Goal: Task Accomplishment & Management: Manage account settings

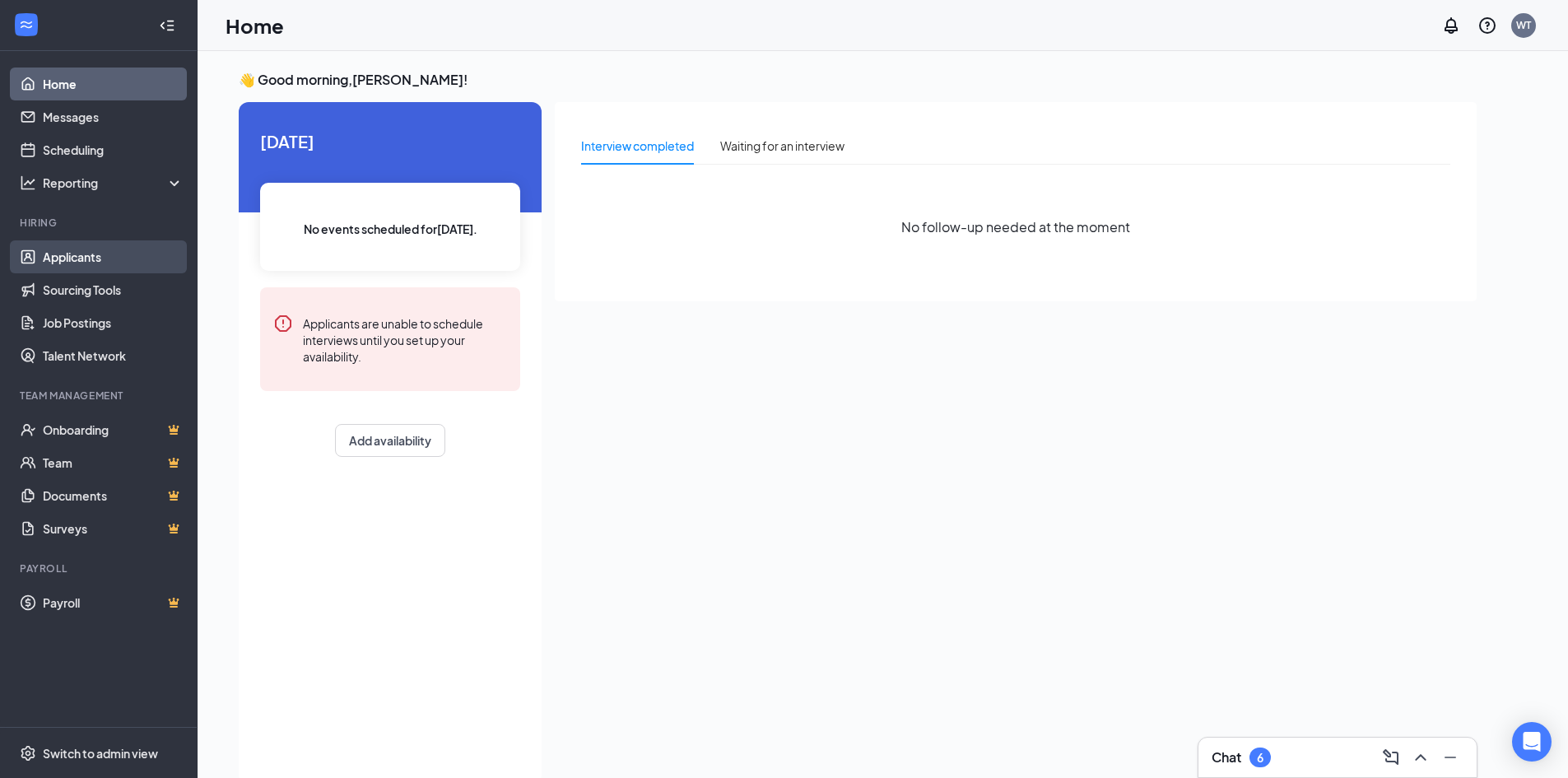
click at [79, 261] on link "Applicants" at bounding box center [113, 256] width 141 height 33
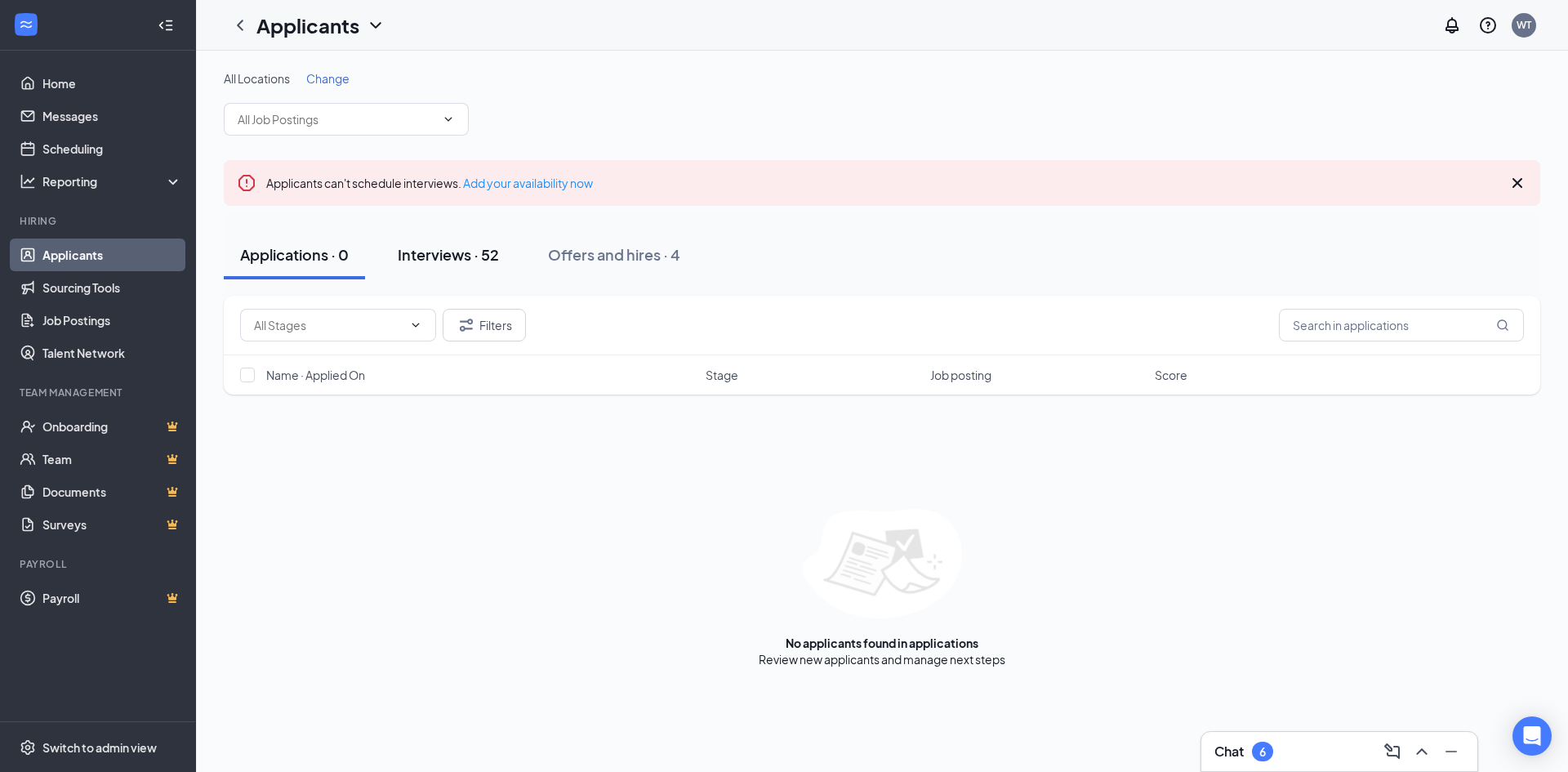
click at [462, 257] on div "Interviews · 52" at bounding box center [449, 254] width 101 height 21
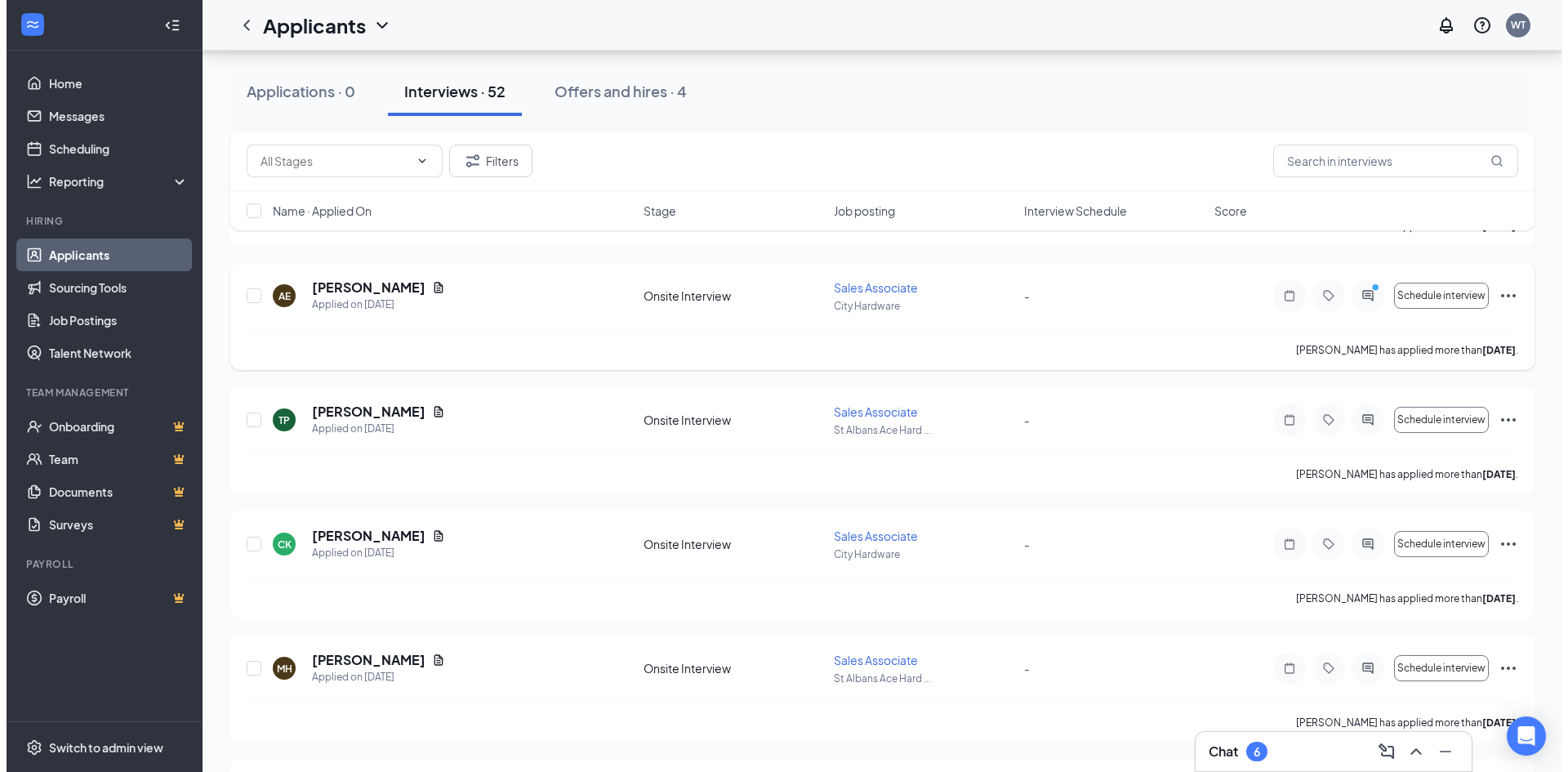
scroll to position [2041, 0]
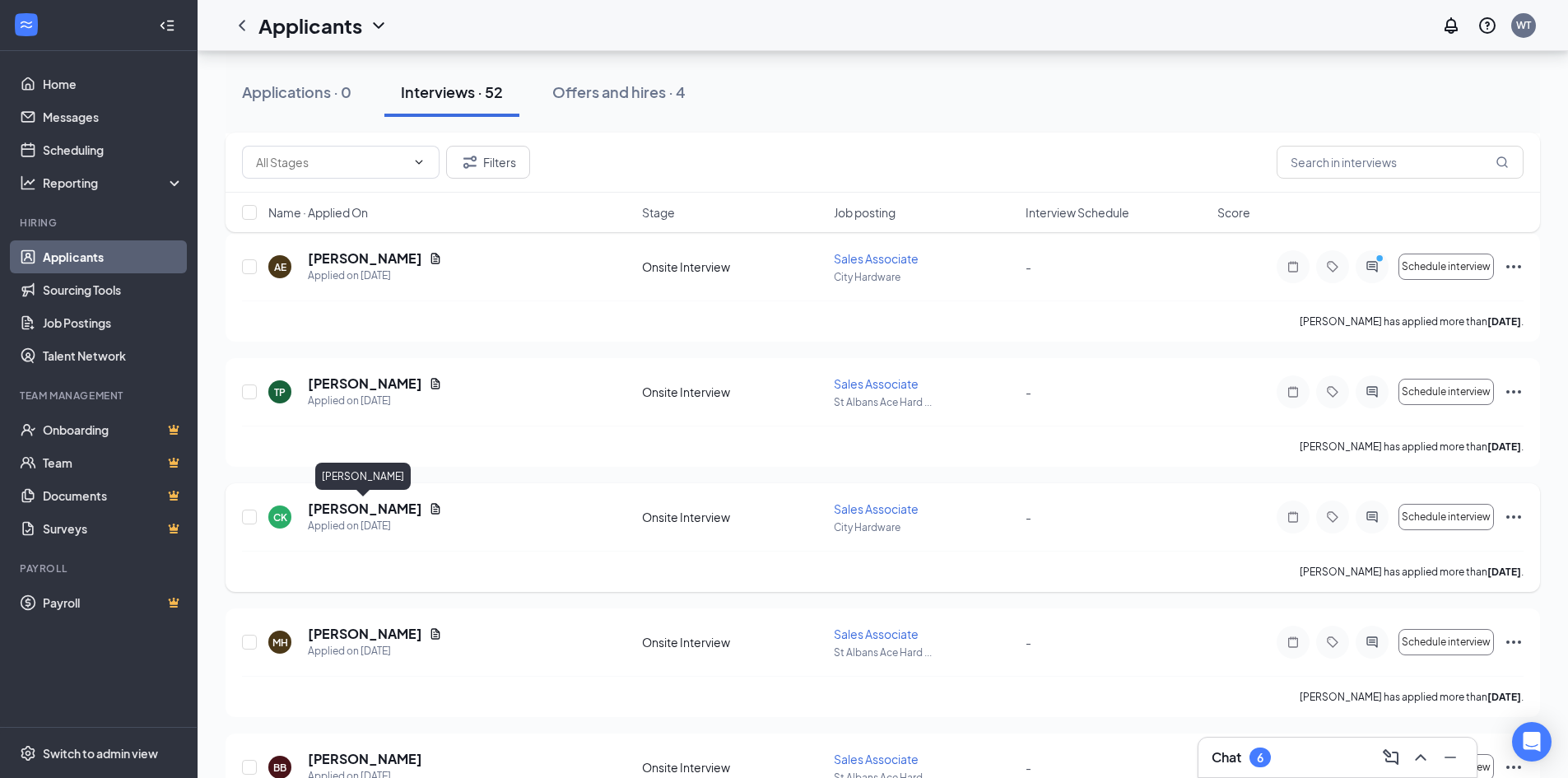
click at [360, 511] on h5 "[PERSON_NAME]" at bounding box center [365, 508] width 114 height 18
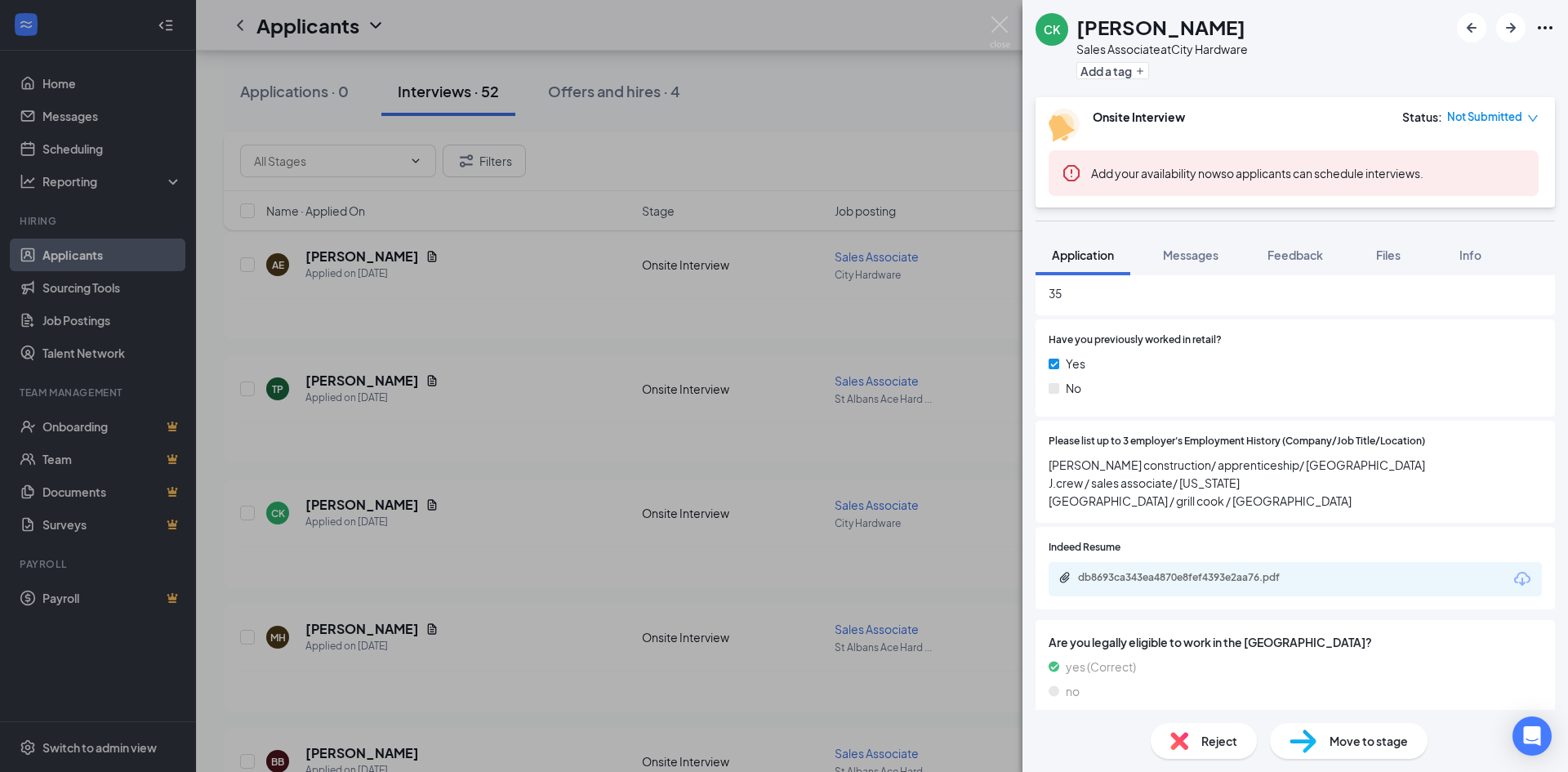
scroll to position [734, 0]
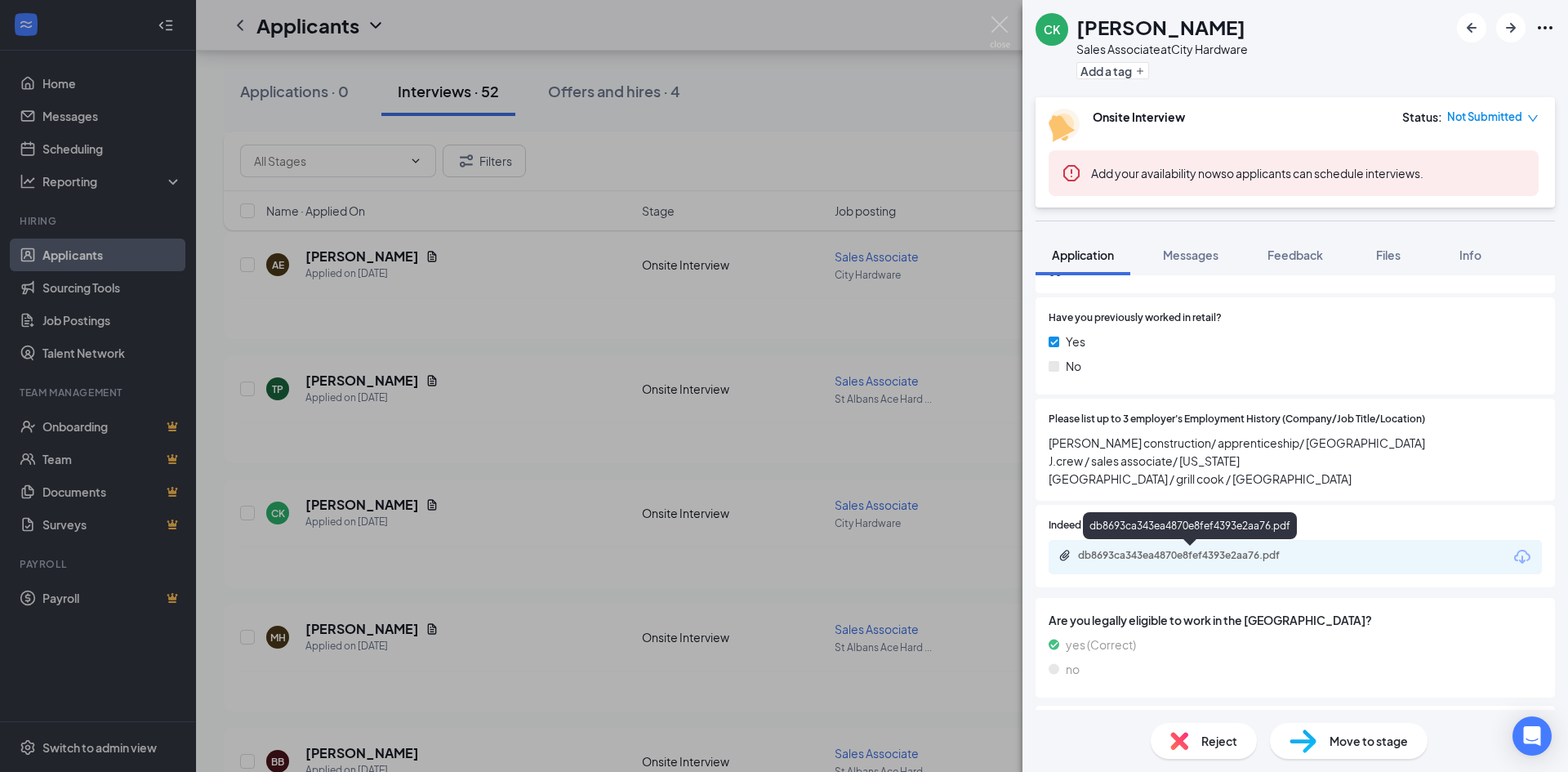
click at [1207, 554] on div "db8693ca343ea4870e8fef4393e2aa76.pdf" at bounding box center [1193, 555] width 229 height 13
